Goal: Task Accomplishment & Management: Manage account settings

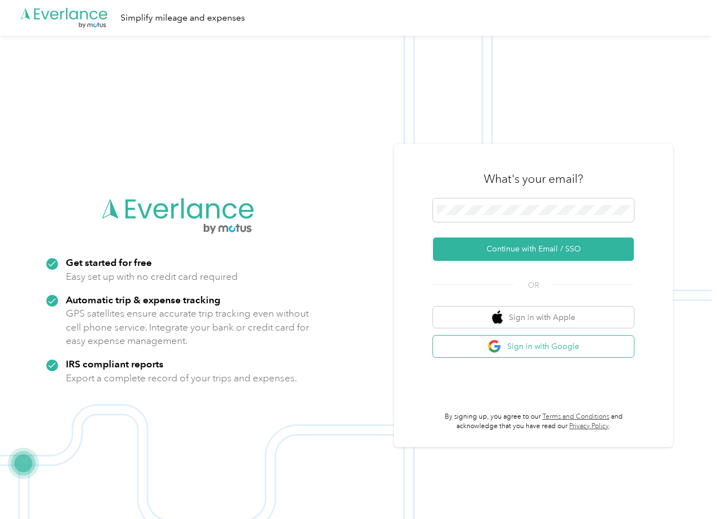
click at [516, 345] on button "Sign in with Google" at bounding box center [533, 347] width 201 height 22
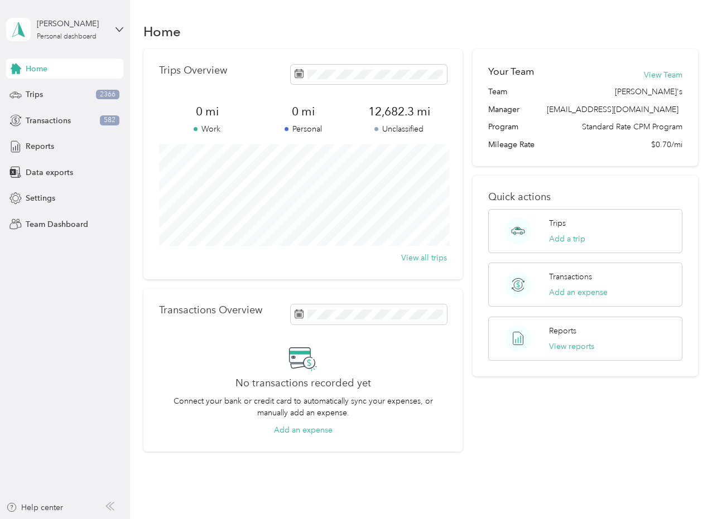
click at [71, 73] on div "Home" at bounding box center [64, 69] width 117 height 20
click at [118, 29] on icon at bounding box center [119, 29] width 7 height 4
click at [70, 90] on div "Team dashboard" at bounding box center [46, 91] width 60 height 12
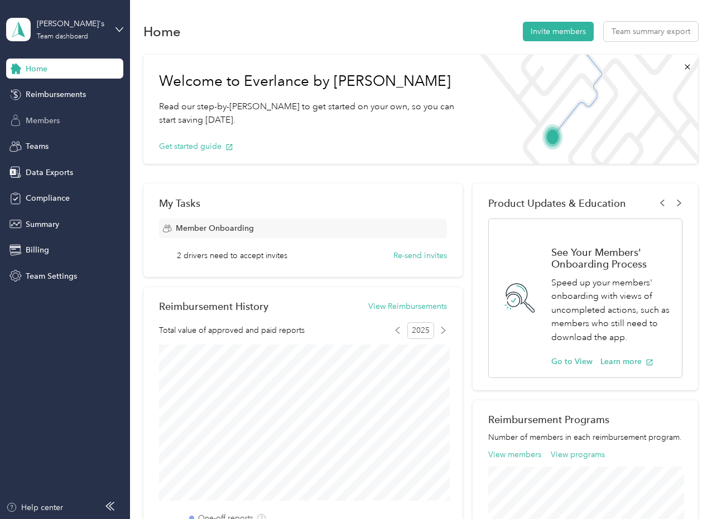
click at [48, 123] on span "Members" at bounding box center [43, 121] width 34 height 12
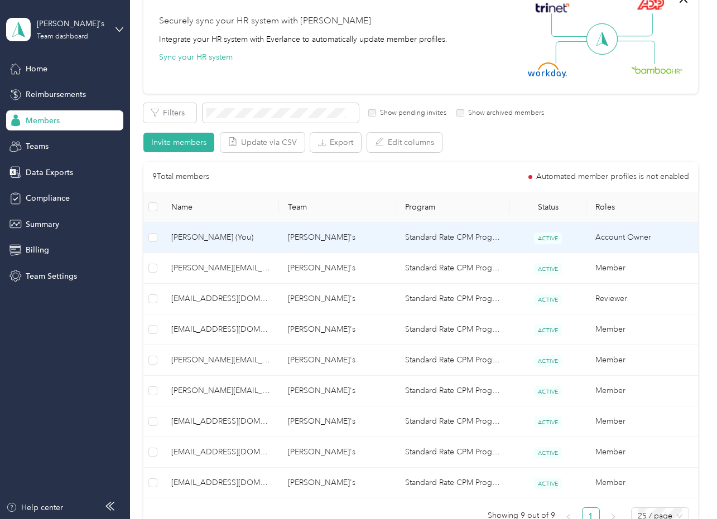
scroll to position [166, 0]
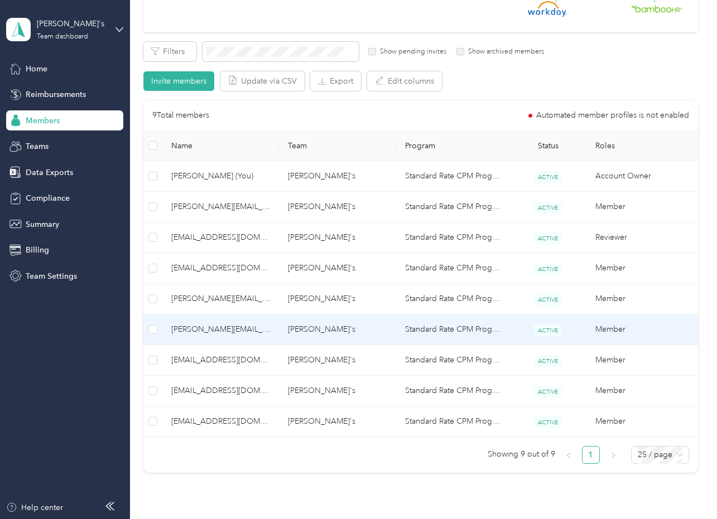
click at [210, 327] on span "[PERSON_NAME][EMAIL_ADDRESS][DOMAIN_NAME]" at bounding box center [220, 330] width 99 height 12
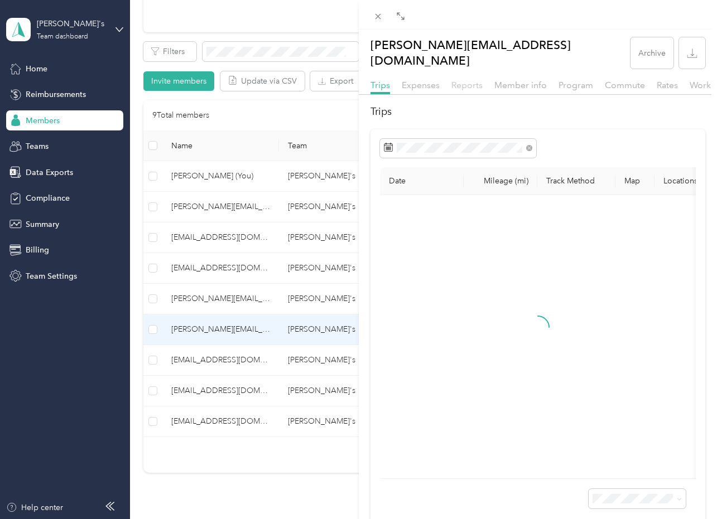
click at [469, 80] on span "Reports" at bounding box center [466, 85] width 31 height 11
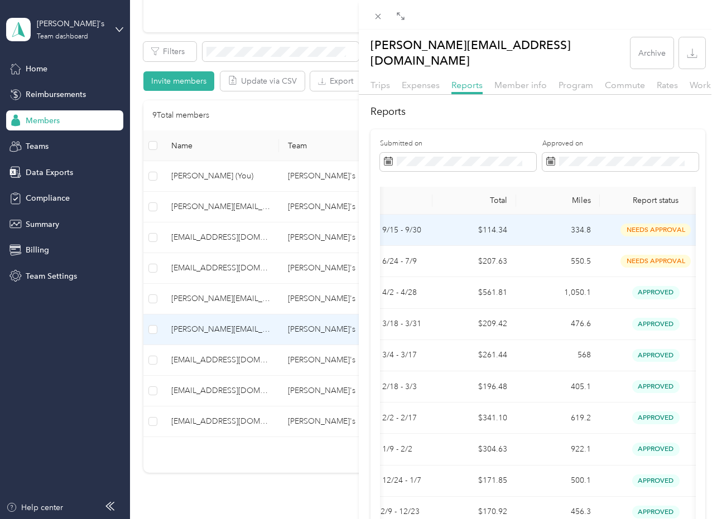
scroll to position [0, 69]
click at [515, 216] on td "$114.34" at bounding box center [476, 230] width 84 height 31
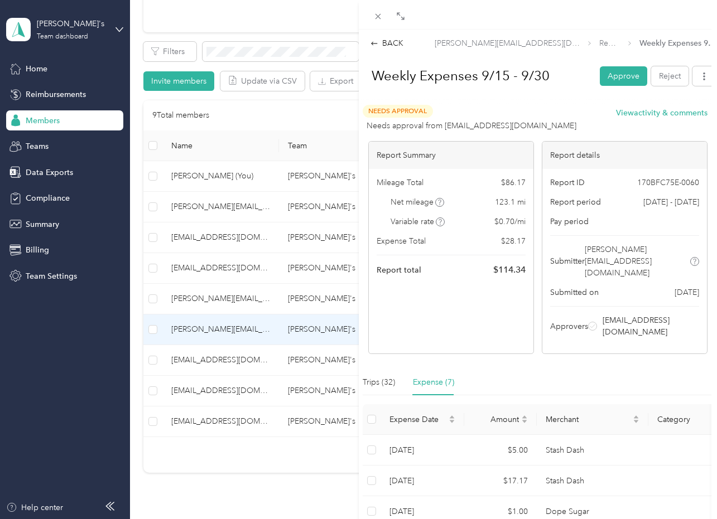
click at [510, 184] on span "$ 86.17" at bounding box center [513, 183] width 25 height 12
copy span "$ 86.17"
click at [518, 242] on span "$ 28.17" at bounding box center [513, 241] width 25 height 12
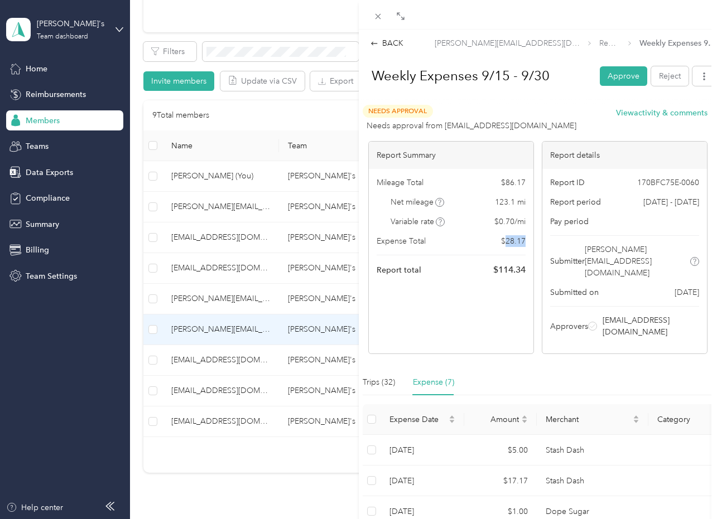
click at [518, 242] on span "$ 28.17" at bounding box center [513, 241] width 25 height 12
copy span "$ 28.17"
click at [616, 74] on button "Approve" at bounding box center [623, 76] width 47 height 20
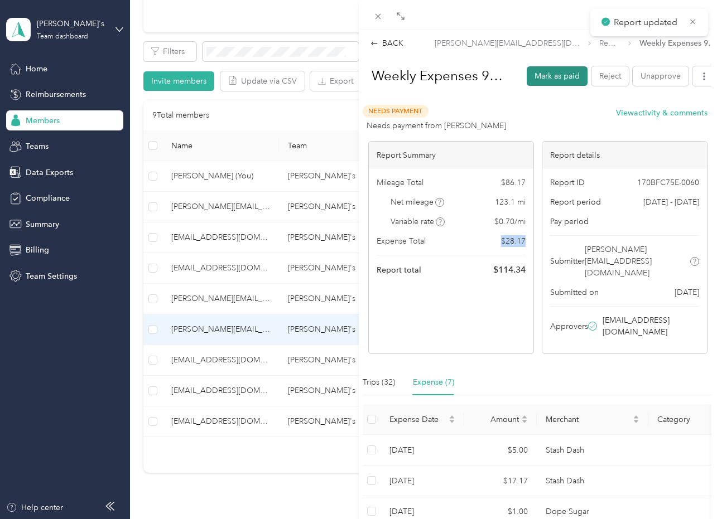
click at [556, 75] on button "Mark as paid" at bounding box center [557, 76] width 61 height 20
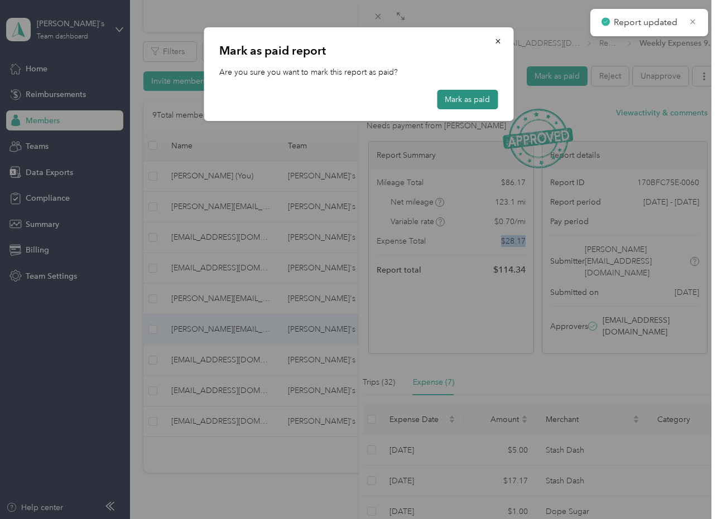
click at [462, 96] on button "Mark as paid" at bounding box center [467, 100] width 61 height 20
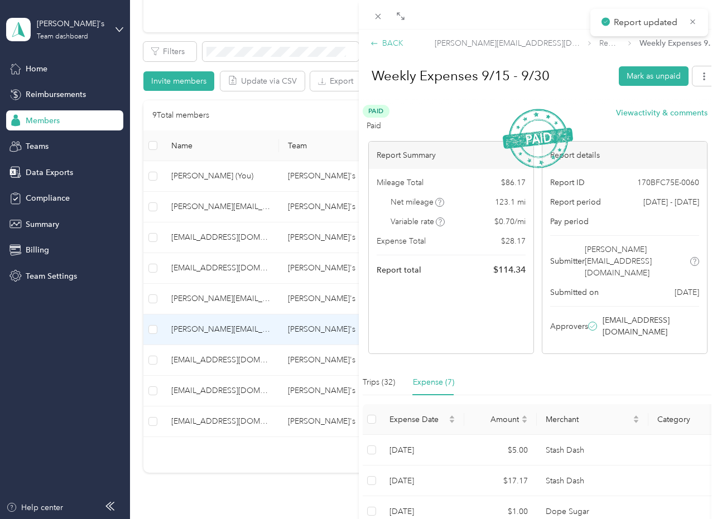
click at [381, 44] on div "BACK" at bounding box center [386, 43] width 33 height 12
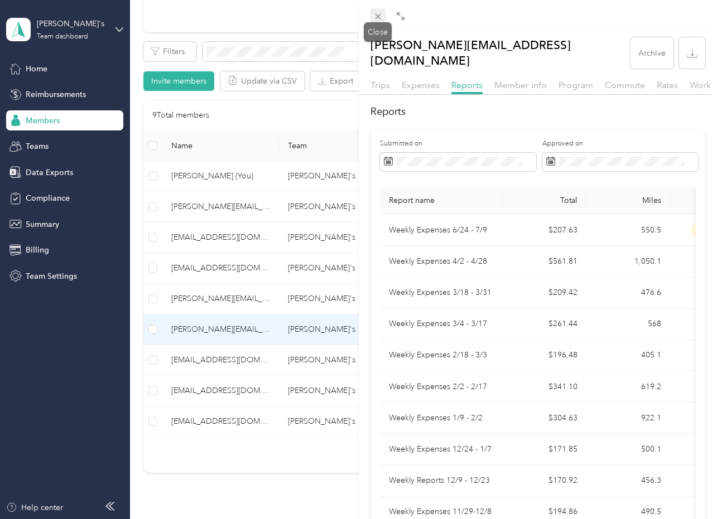
click at [376, 19] on icon at bounding box center [377, 16] width 9 height 9
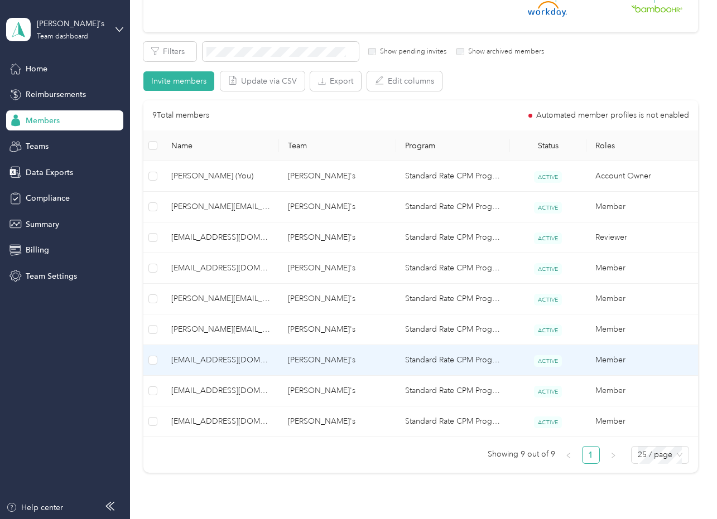
click at [221, 350] on td "[EMAIL_ADDRESS][DOMAIN_NAME]" at bounding box center [220, 360] width 117 height 31
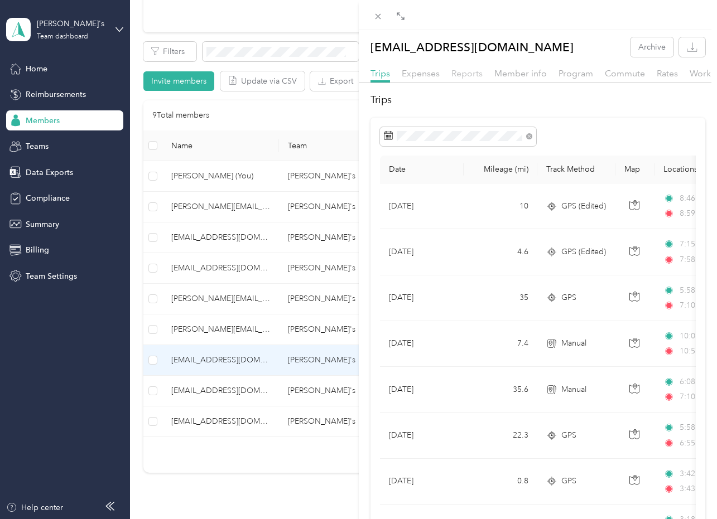
click at [465, 71] on span "Reports" at bounding box center [466, 73] width 31 height 11
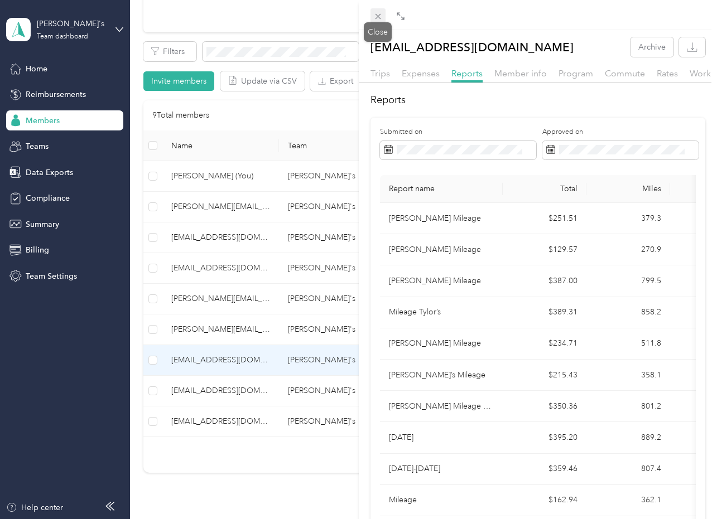
click at [376, 19] on icon at bounding box center [377, 16] width 9 height 9
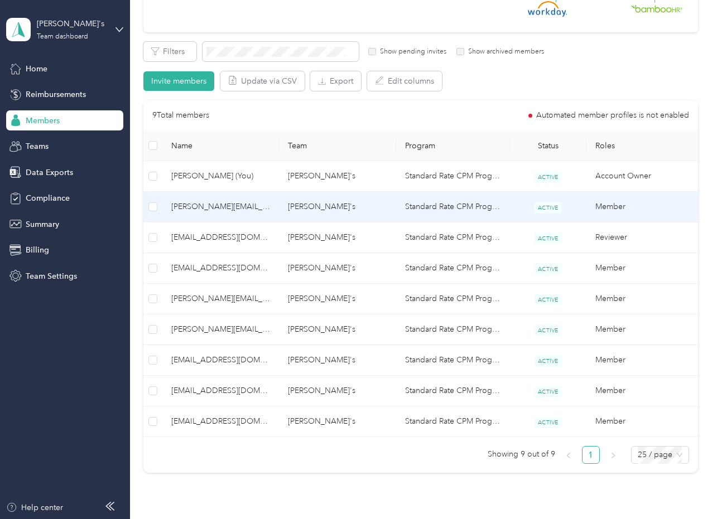
click at [230, 213] on td "[PERSON_NAME][EMAIL_ADDRESS][PERSON_NAME][DOMAIN_NAME]" at bounding box center [220, 207] width 117 height 31
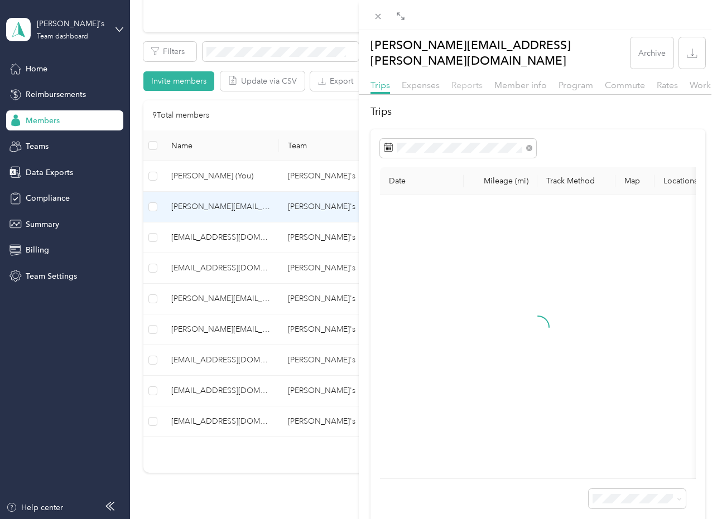
click at [468, 80] on span "Reports" at bounding box center [466, 85] width 31 height 11
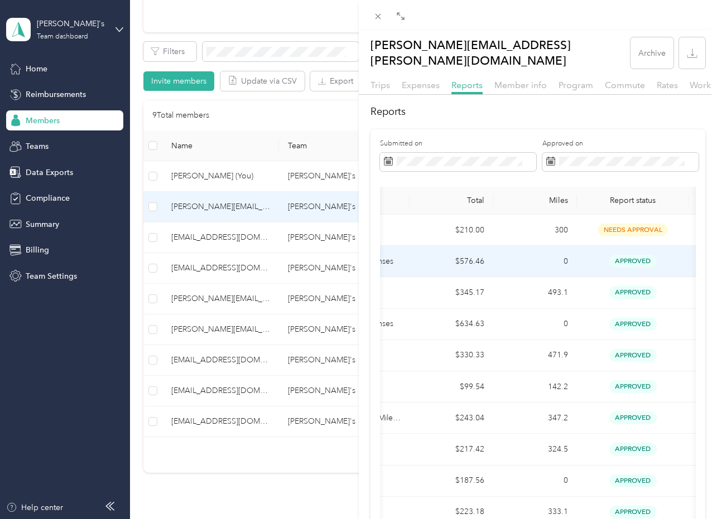
scroll to position [0, 106]
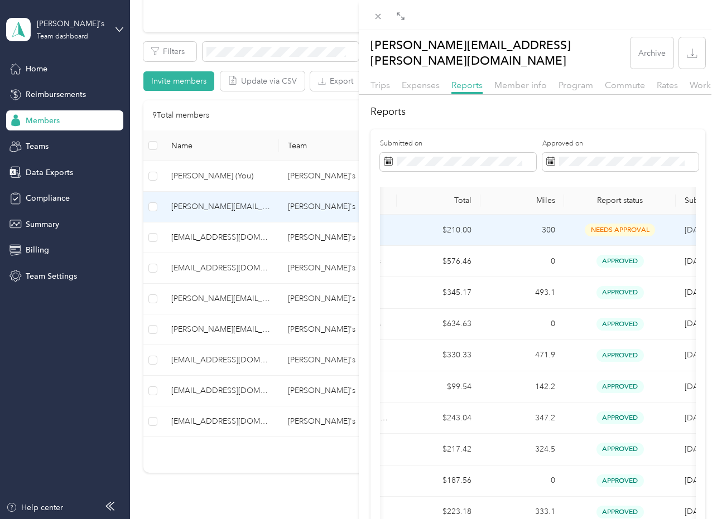
click at [489, 223] on td "300" at bounding box center [522, 230] width 84 height 31
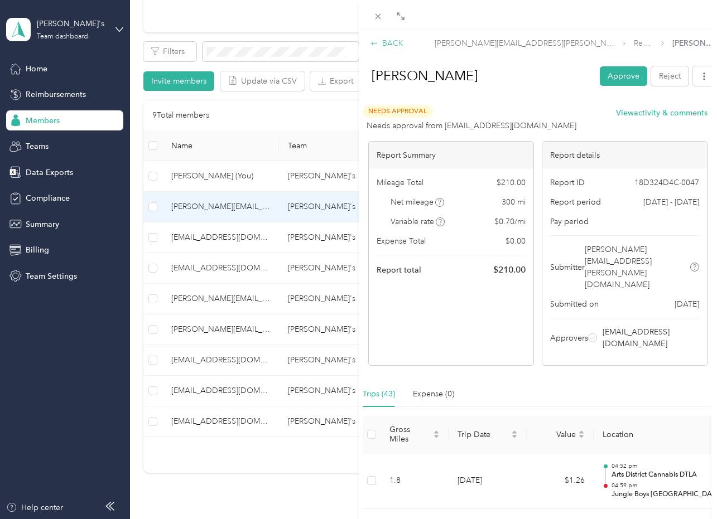
click at [378, 37] on div "BACK" at bounding box center [386, 43] width 33 height 12
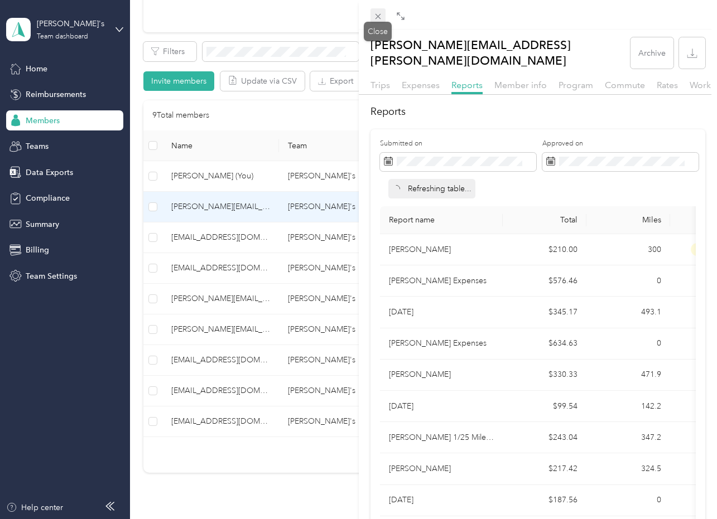
click at [374, 16] on icon at bounding box center [377, 16] width 9 height 9
